Goal: Task Accomplishment & Management: Use online tool/utility

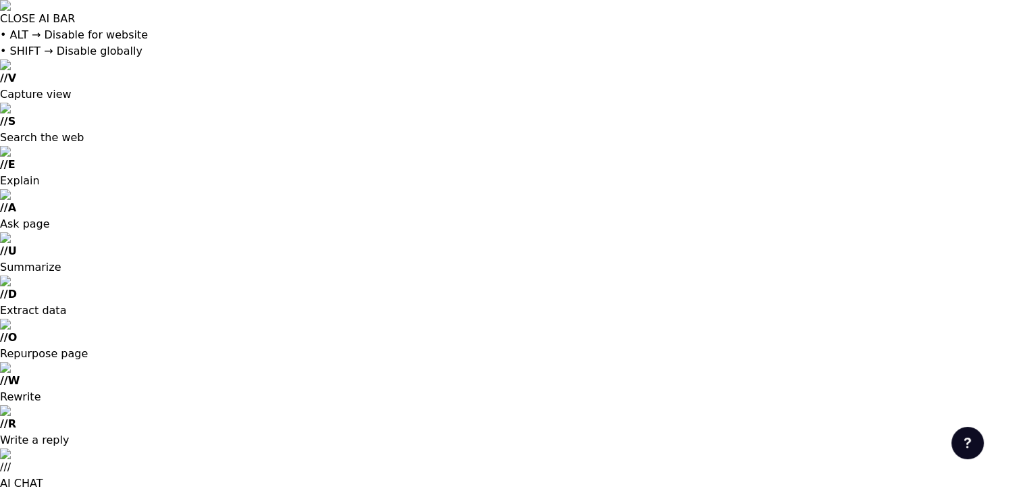
type input "[EMAIL_ADDRESS][DOMAIN_NAME]"
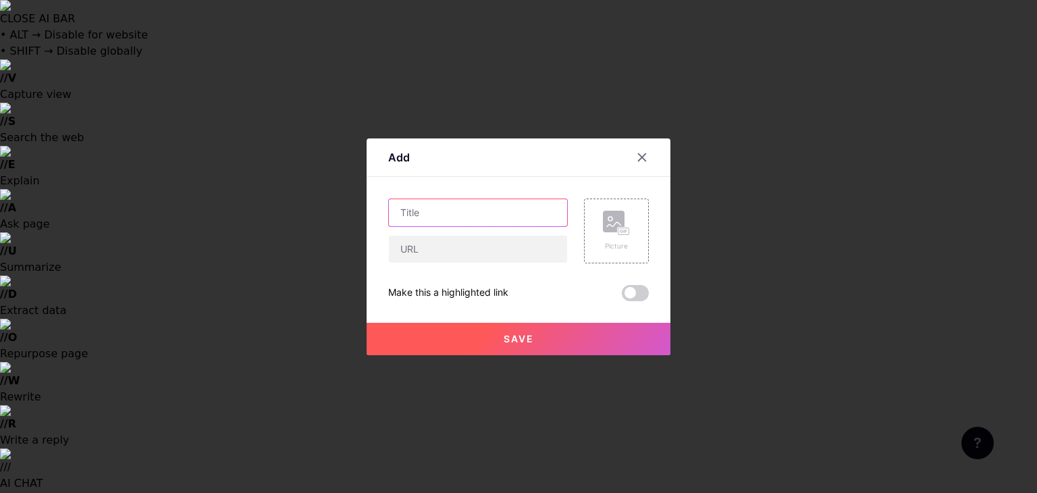
click at [461, 209] on input "text" at bounding box center [478, 212] width 178 height 27
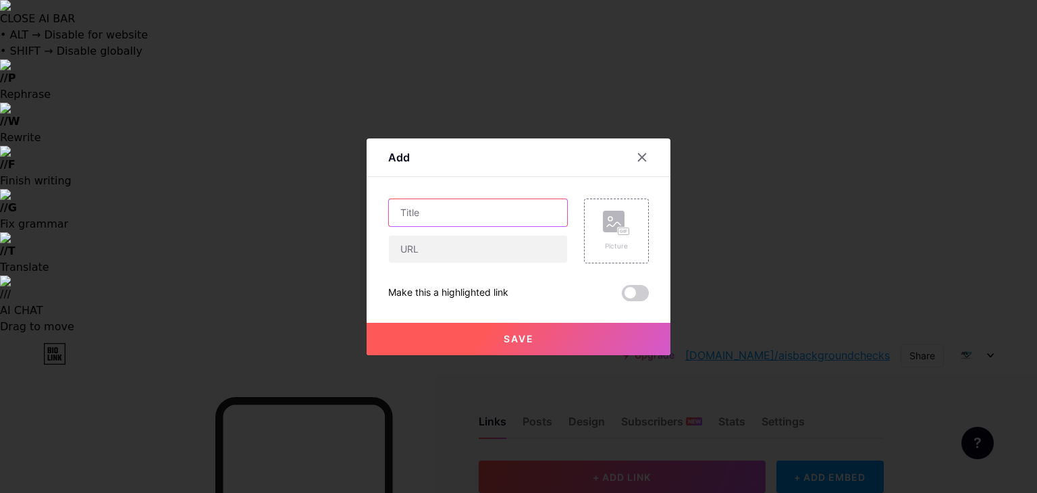
paste input "Background Screening Credentialing Council Accreditation Achieved by AIS"
type input "Background Screening Credentialing Council Accreditation Achieved by AIS"
click at [457, 257] on input "text" at bounding box center [478, 249] width 178 height 27
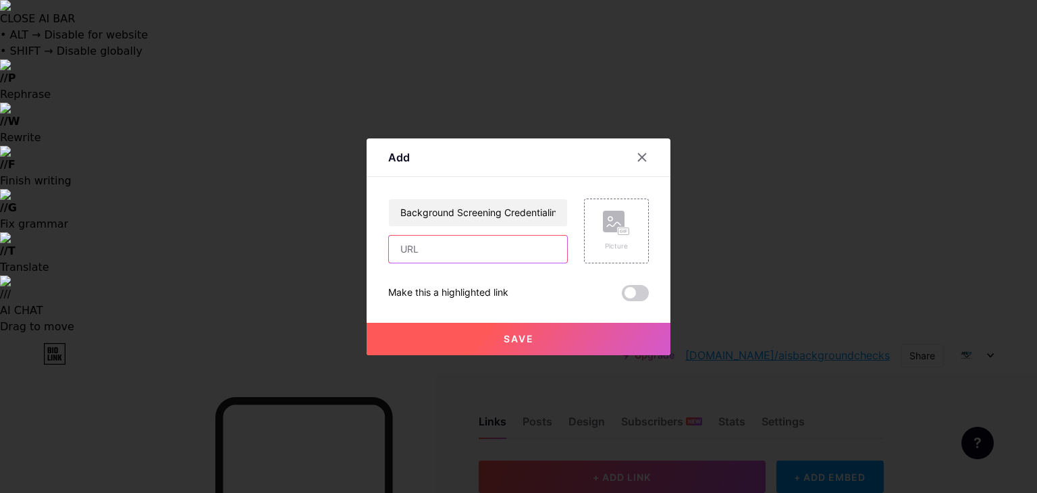
paste input "[URL][DOMAIN_NAME]"
type input "[URL][DOMAIN_NAME]"
click at [443, 342] on button "Save" at bounding box center [519, 339] width 304 height 32
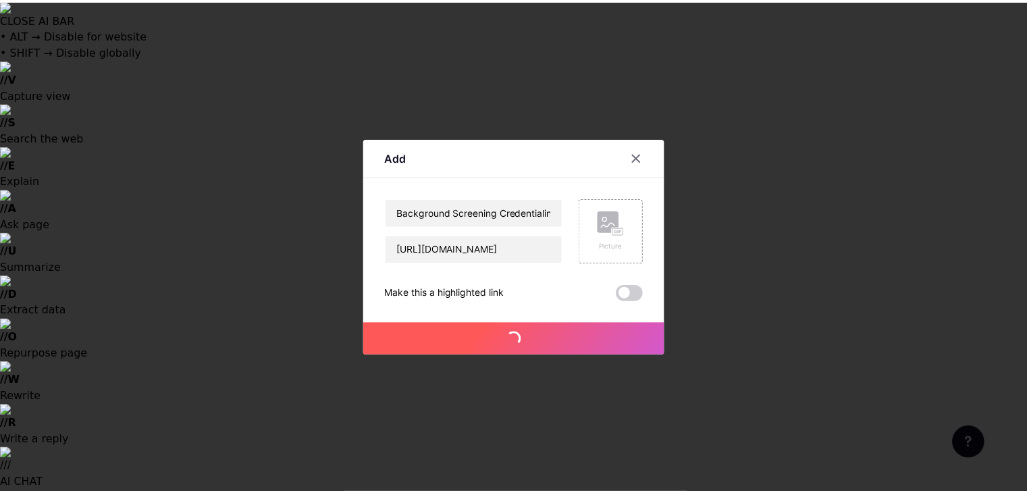
scroll to position [0, 0]
